Goal: Task Accomplishment & Management: Complete application form

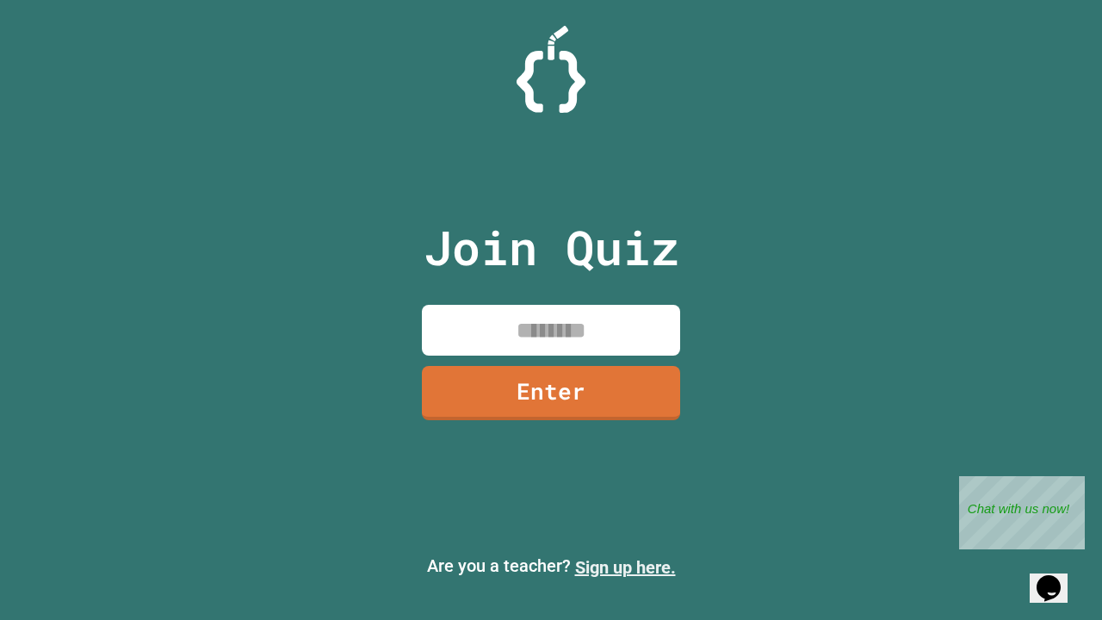
click at [625, 568] on link "Sign up here." at bounding box center [625, 567] width 101 height 21
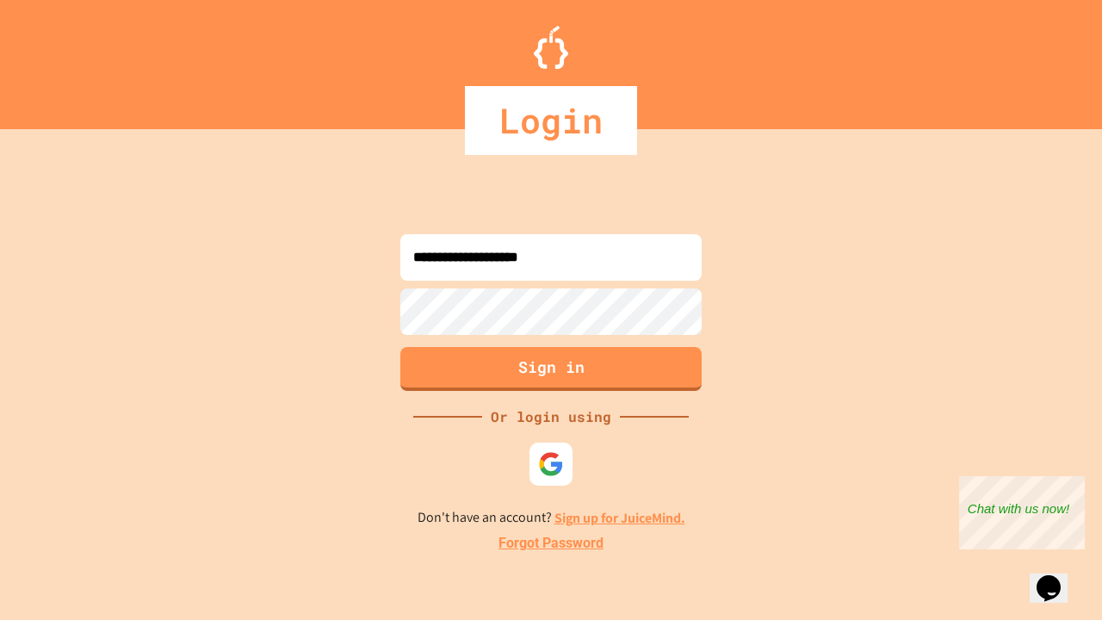
type input "**********"
